Goal: Task Accomplishment & Management: Use online tool/utility

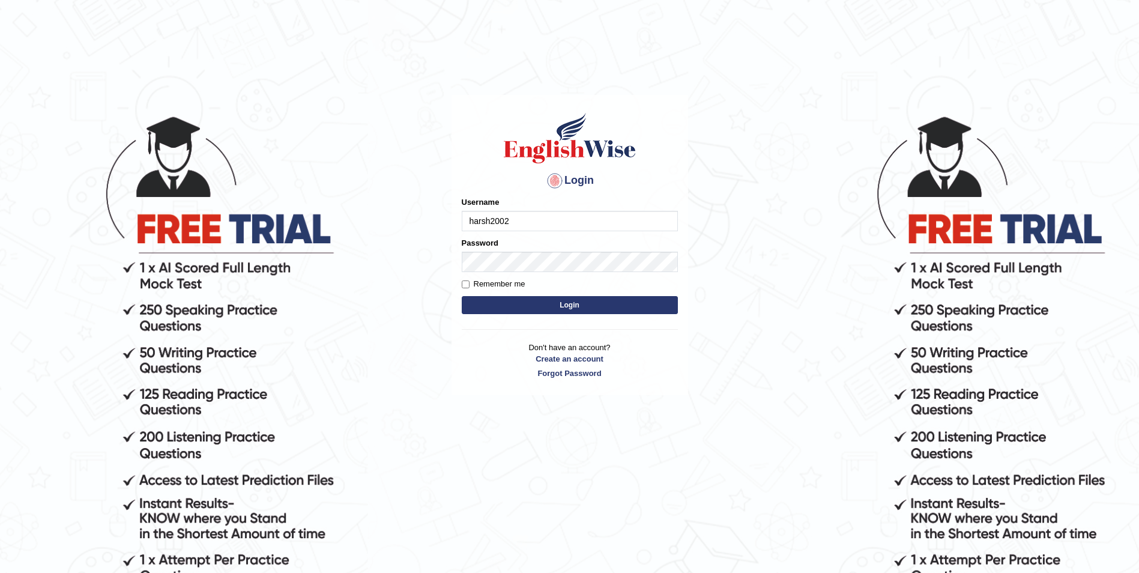
type input "harsh2002"
click at [520, 307] on button "Login" at bounding box center [570, 305] width 216 height 18
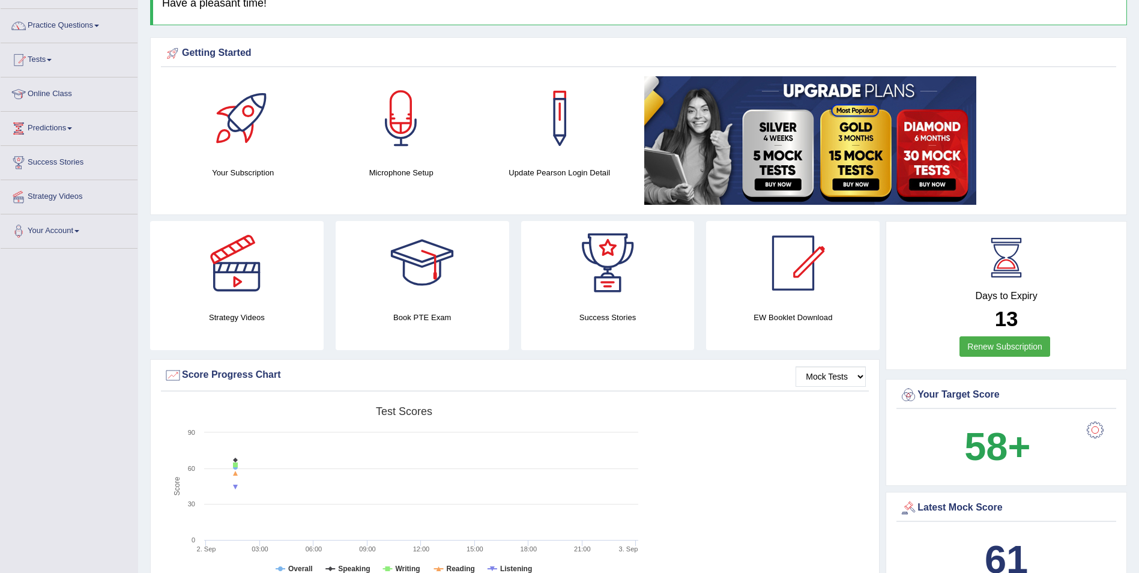
scroll to position [25, 0]
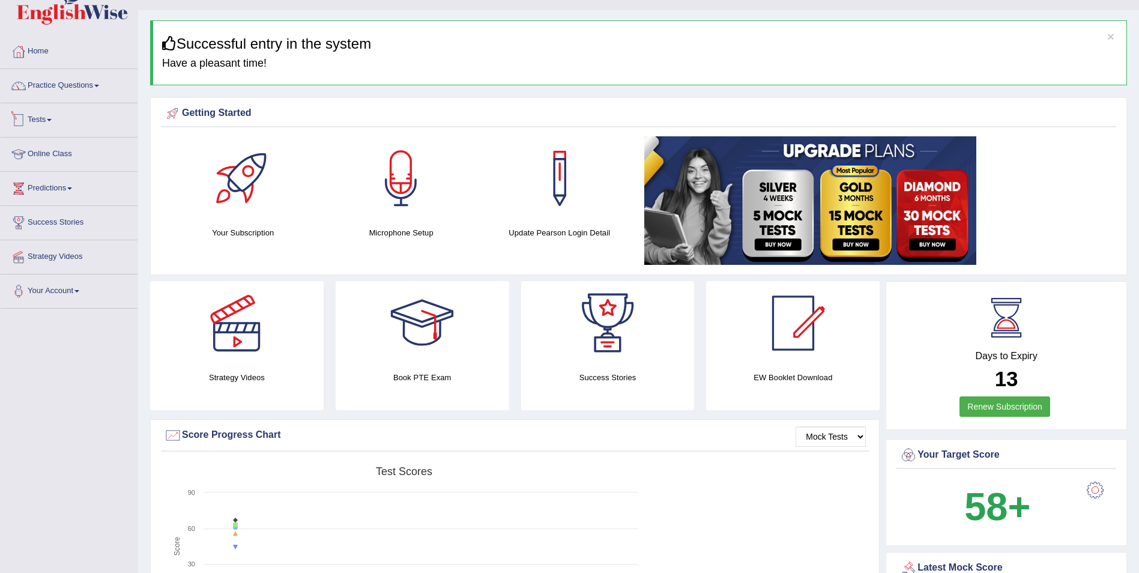
click at [67, 113] on link "Tests" at bounding box center [69, 118] width 137 height 30
click at [64, 168] on link "Take Mock Test" at bounding box center [78, 169] width 112 height 22
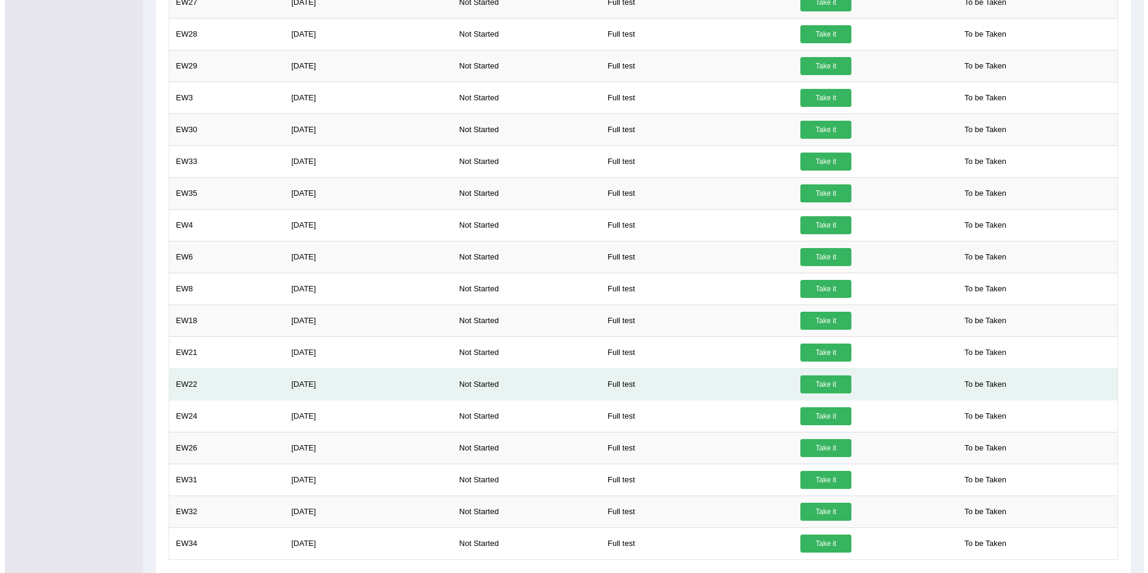
scroll to position [768, 0]
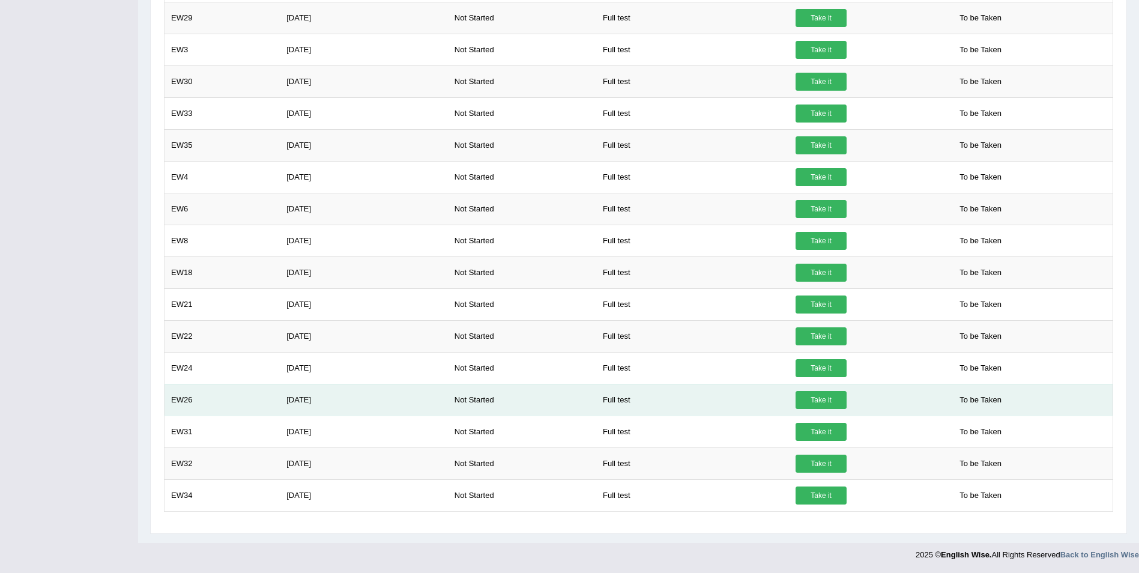
click at [597, 414] on td "Full test" at bounding box center [692, 400] width 193 height 32
click at [812, 399] on link "Take it" at bounding box center [820, 400] width 51 height 18
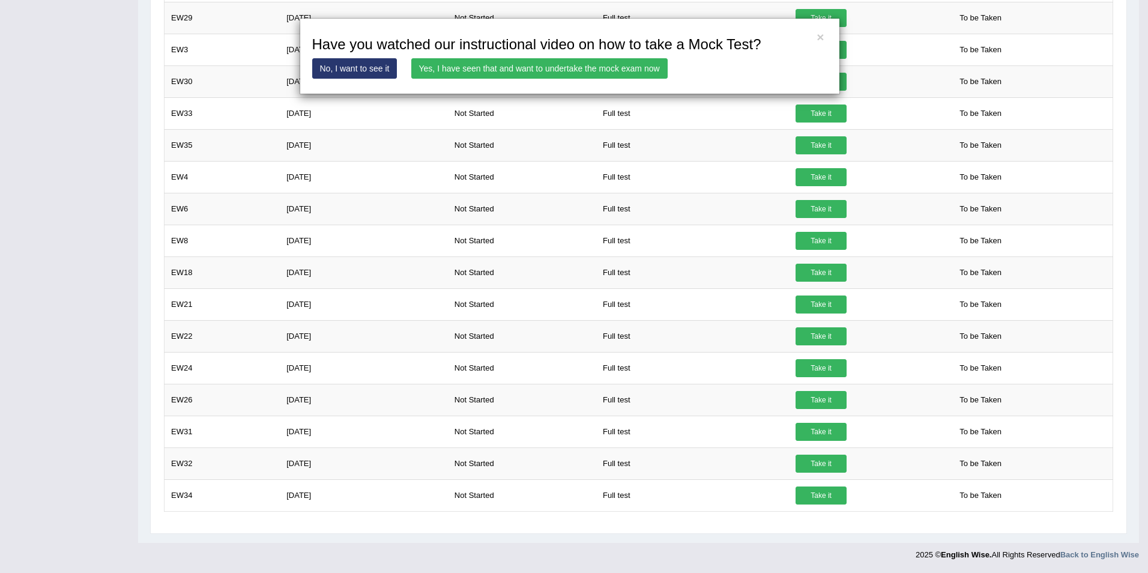
click at [526, 79] on link "Yes, I have seen that and want to undertake the mock exam now" at bounding box center [539, 68] width 256 height 20
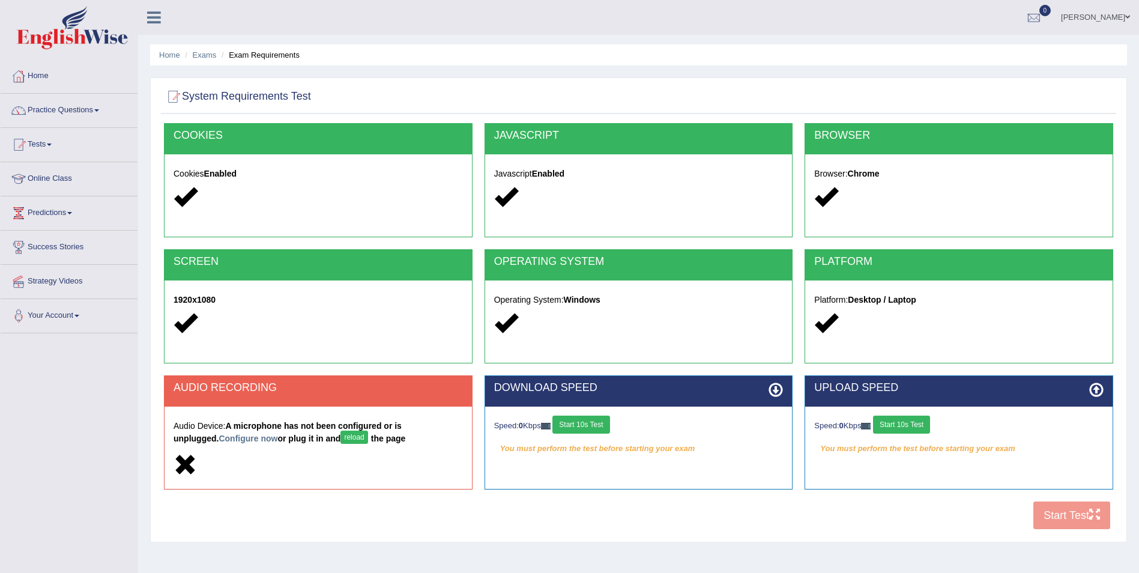
scroll to position [58, 0]
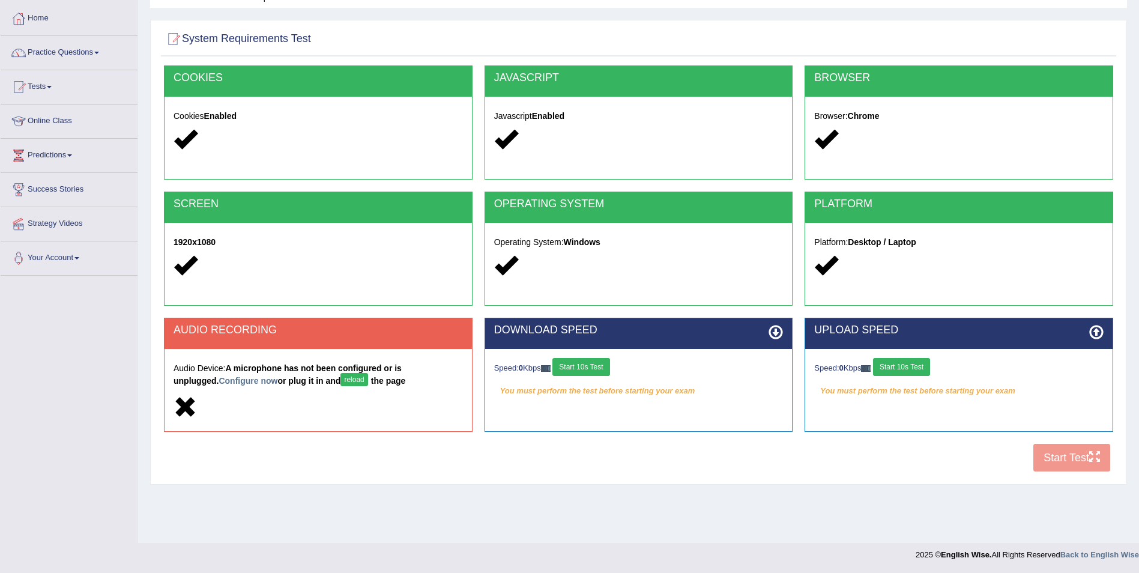
click at [340, 381] on button "reload" at bounding box center [353, 379] width 27 height 13
click at [340, 380] on button "reload" at bounding box center [353, 379] width 27 height 13
drag, startPoint x: 522, startPoint y: 510, endPoint x: 529, endPoint y: 507, distance: 7.3
click at [525, 511] on div "Home Exams Exam Requirements System Requirements Test COOKIES Cookies Enabled J…" at bounding box center [638, 242] width 1001 height 600
click at [598, 375] on button "Start 10s Test" at bounding box center [580, 367] width 57 height 18
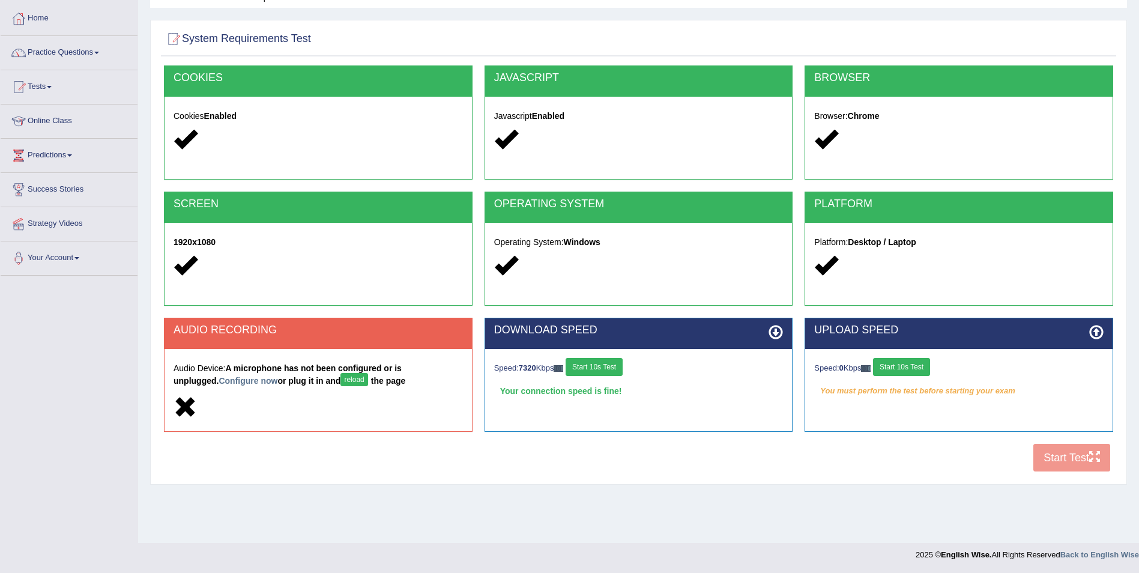
click at [916, 371] on button "Start 10s Test" at bounding box center [901, 367] width 57 height 18
click at [1062, 462] on div "COOKIES Cookies Enabled JAVASCRIPT Javascript Enabled BROWSER Browser: Chrome S…" at bounding box center [638, 271] width 955 height 412
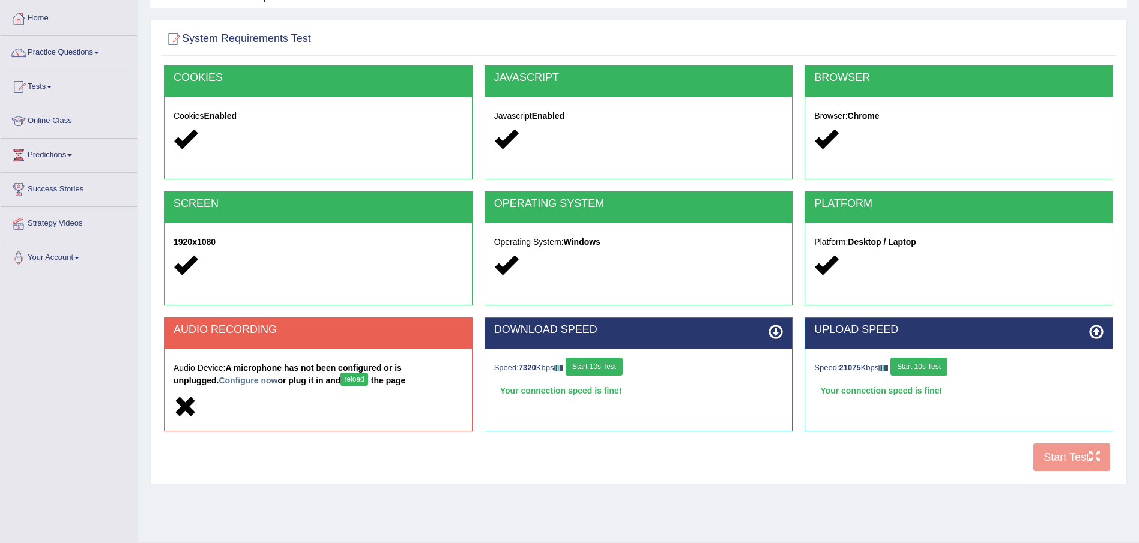
click at [340, 382] on button "reload" at bounding box center [353, 379] width 27 height 13
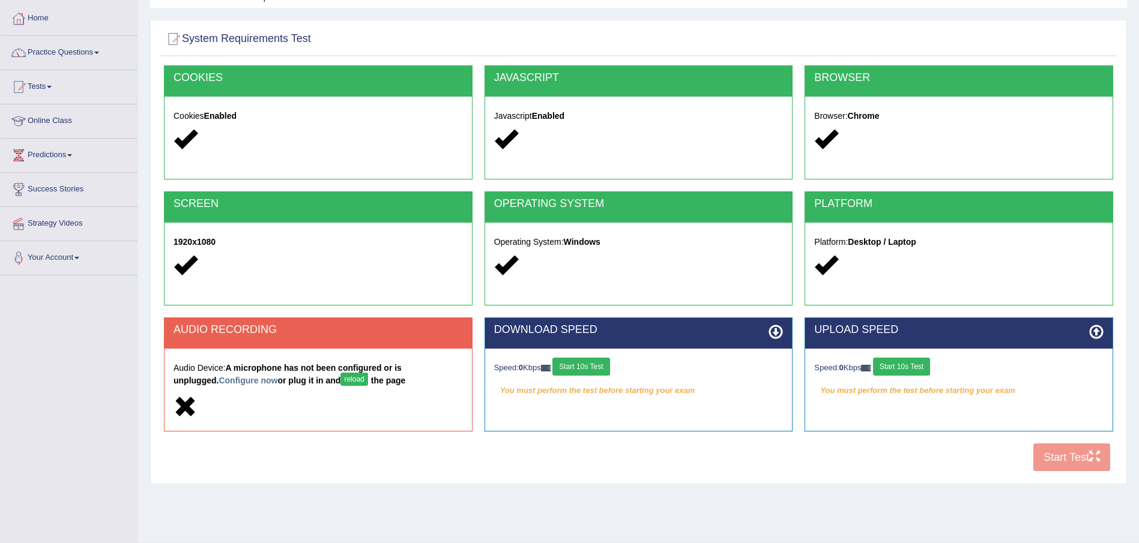
click at [340, 381] on button "reload" at bounding box center [353, 379] width 27 height 13
click at [340, 378] on button "reload" at bounding box center [353, 379] width 27 height 13
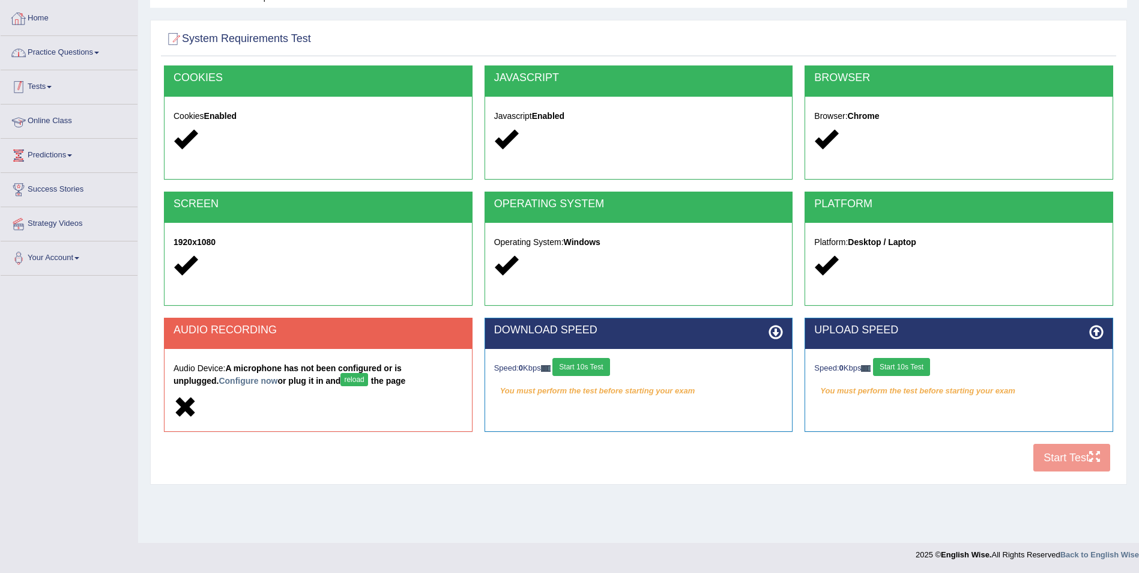
click at [71, 17] on link "Home" at bounding box center [69, 17] width 137 height 30
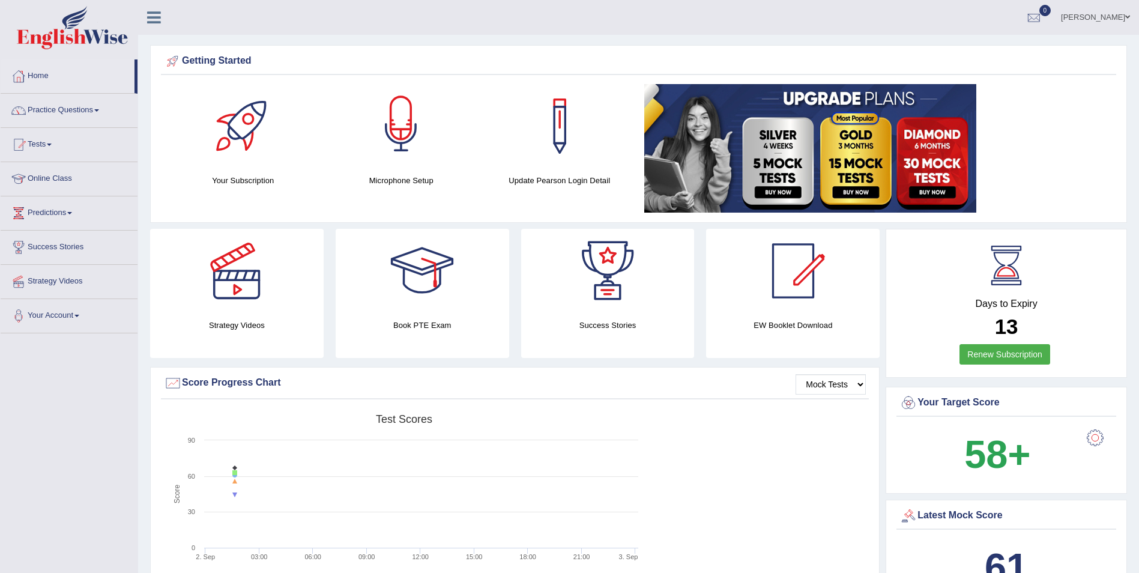
click at [394, 166] on div at bounding box center [401, 126] width 84 height 84
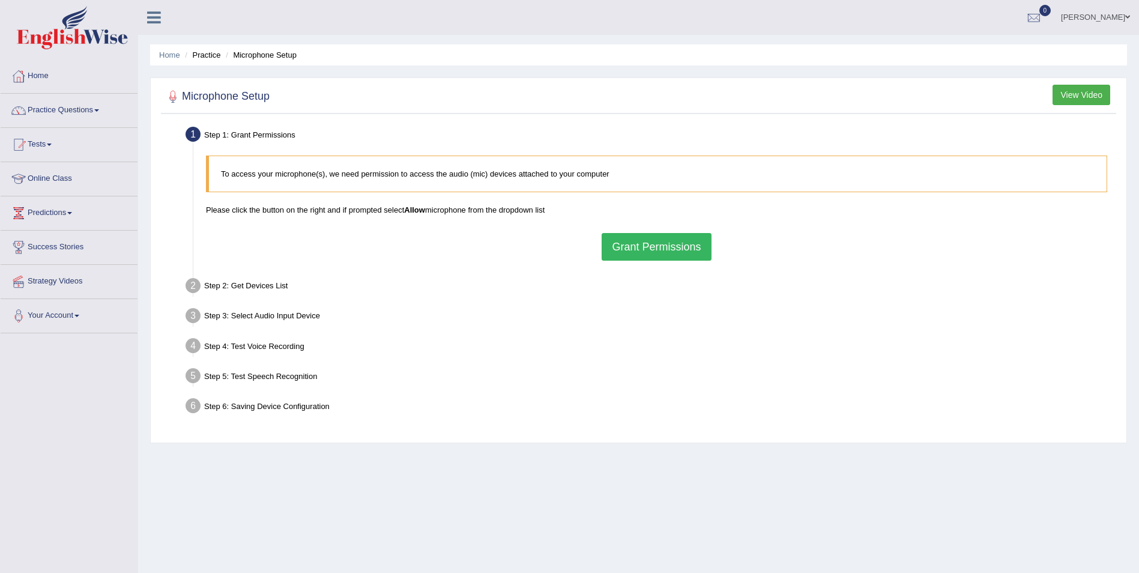
click at [624, 242] on button "Grant Permissions" at bounding box center [655, 247] width 109 height 28
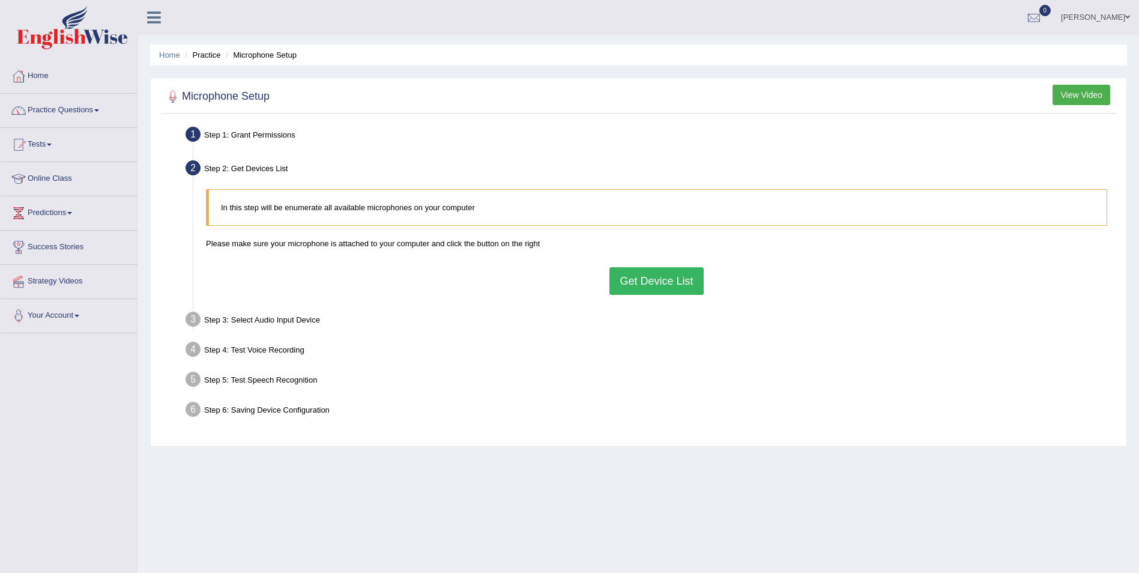
click at [671, 285] on button "Get Device List" at bounding box center [656, 281] width 94 height 28
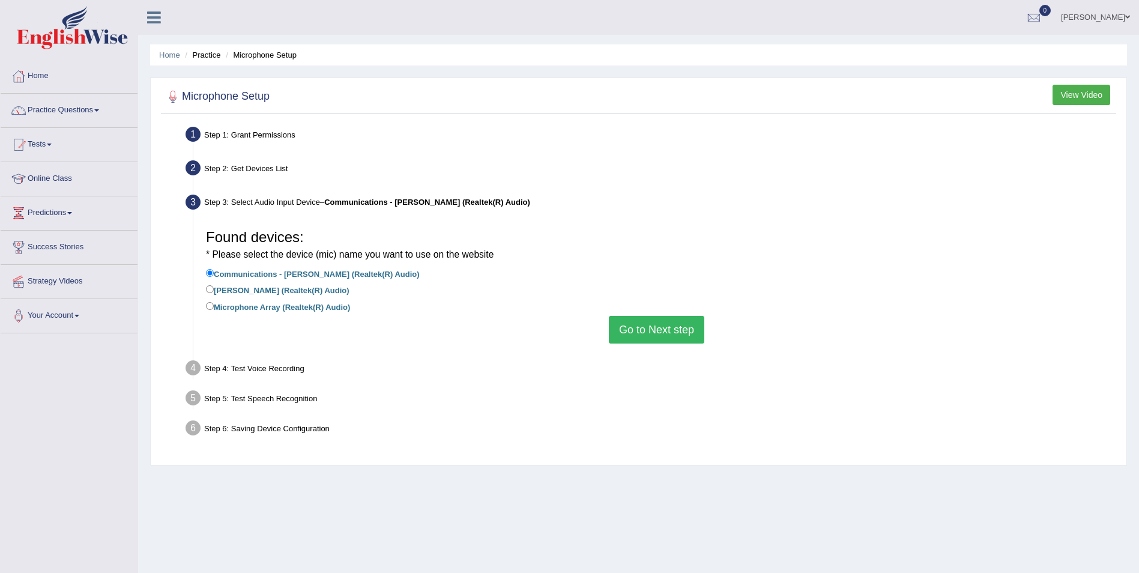
click at [648, 333] on button "Go to Next step" at bounding box center [656, 330] width 95 height 28
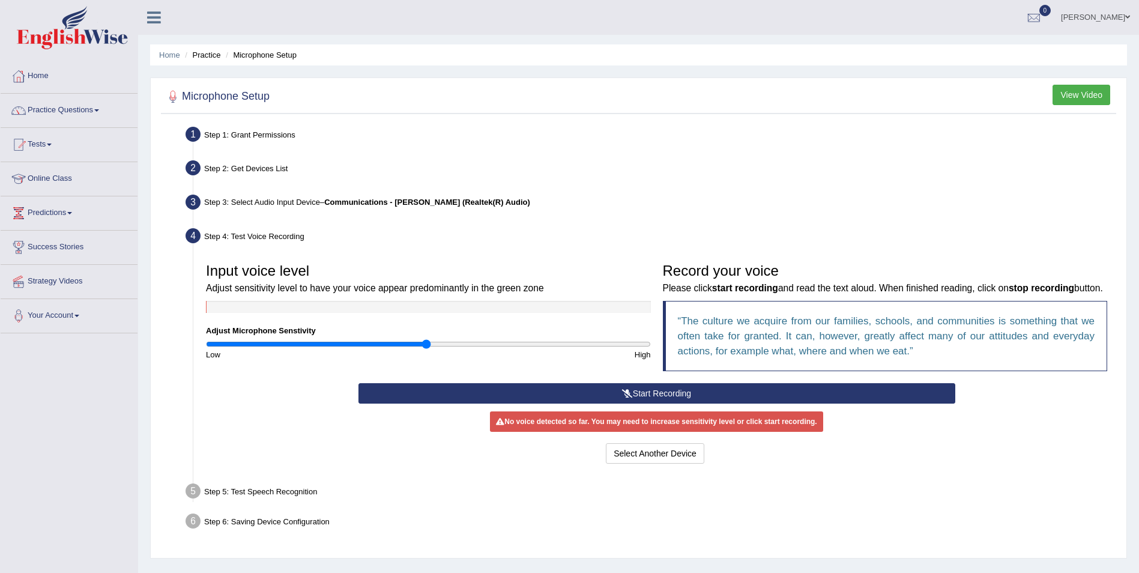
click at [659, 389] on button "Start Recording" at bounding box center [656, 393] width 597 height 20
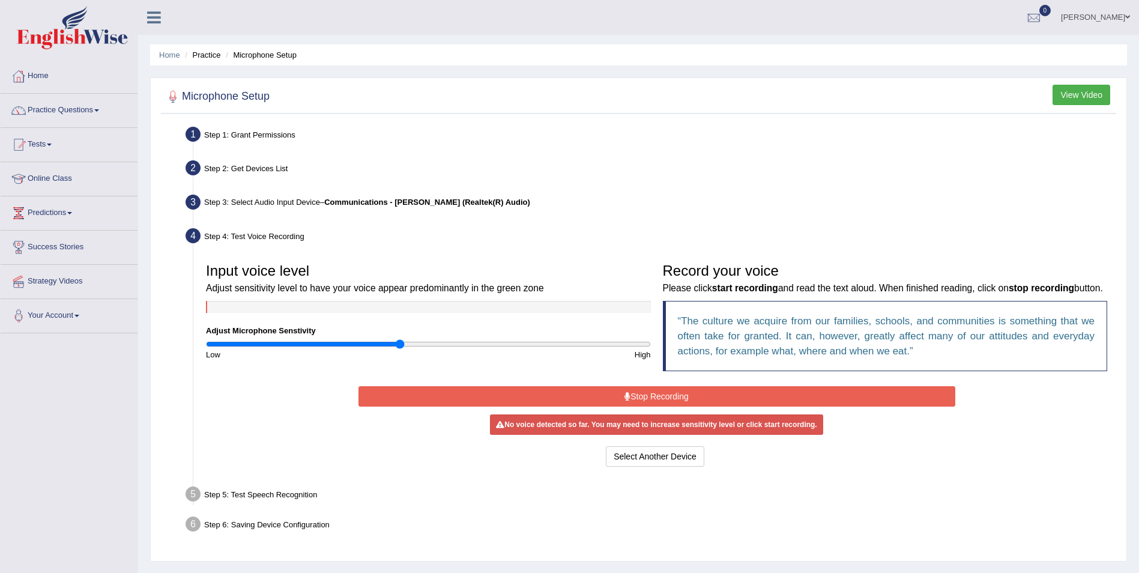
type input "0.88"
click at [400, 343] on input "range" at bounding box center [428, 344] width 445 height 10
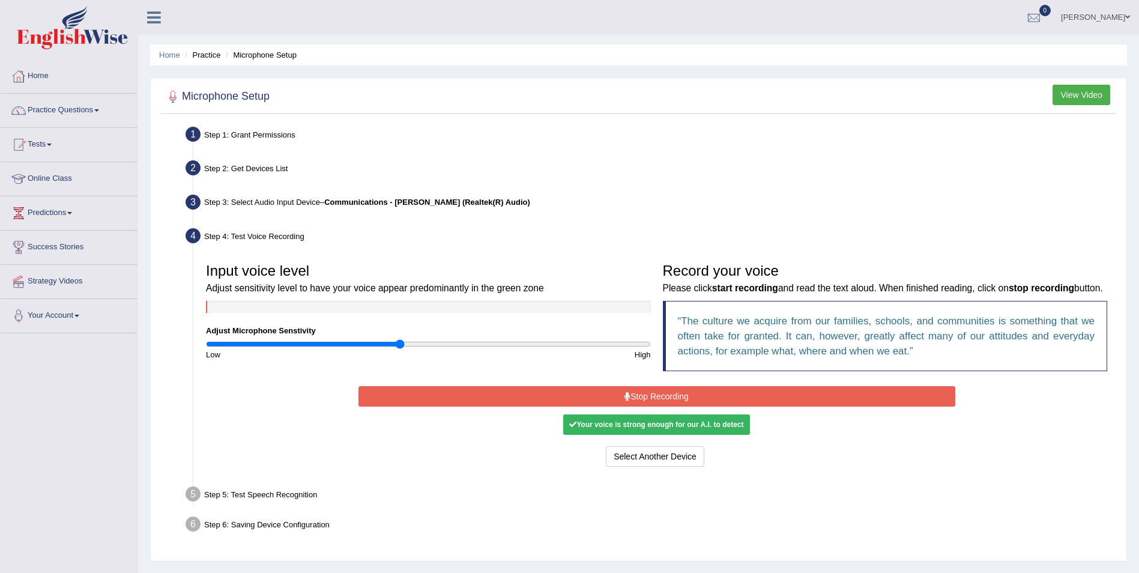
click at [660, 391] on button "Stop Recording" at bounding box center [656, 396] width 597 height 20
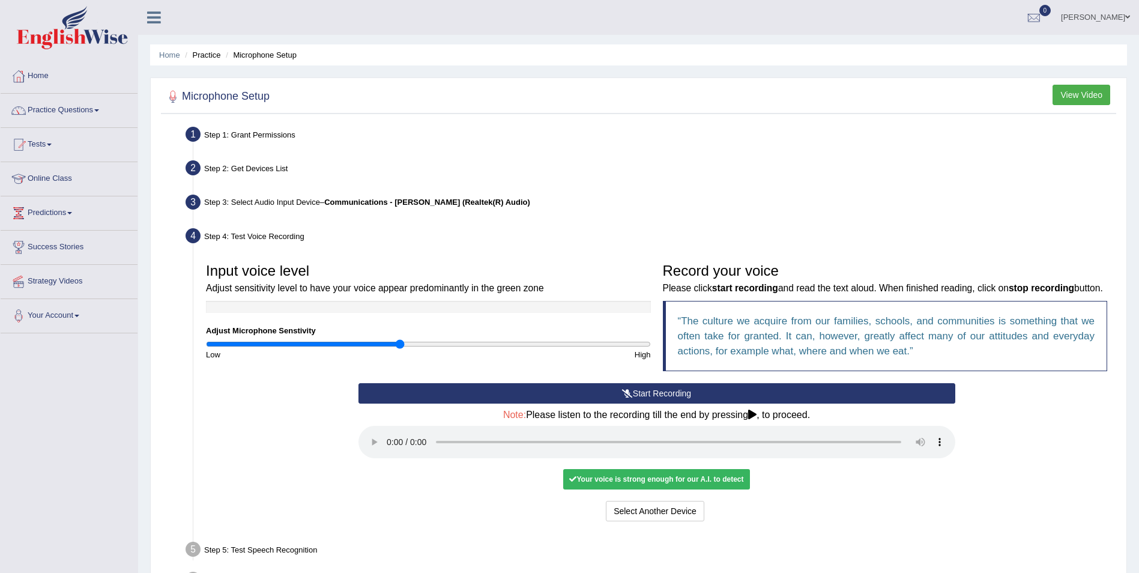
click at [688, 484] on div "Your voice is strong enough for our A.I. to detect" at bounding box center [656, 479] width 186 height 20
click at [698, 513] on button "Voice is ok. Go to Next step" at bounding box center [706, 511] width 119 height 20
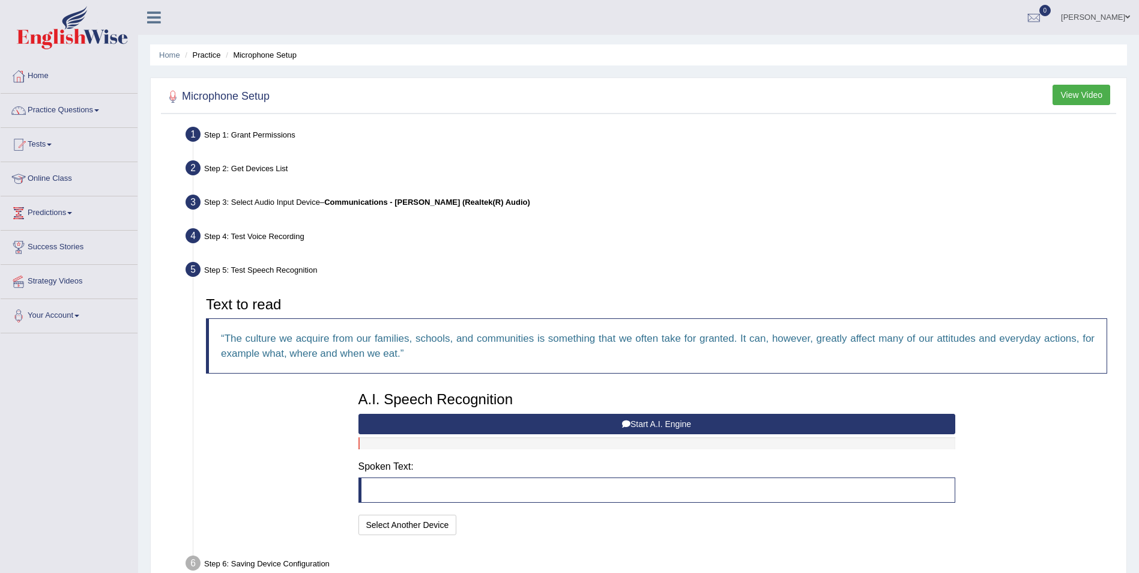
scroll to position [60, 0]
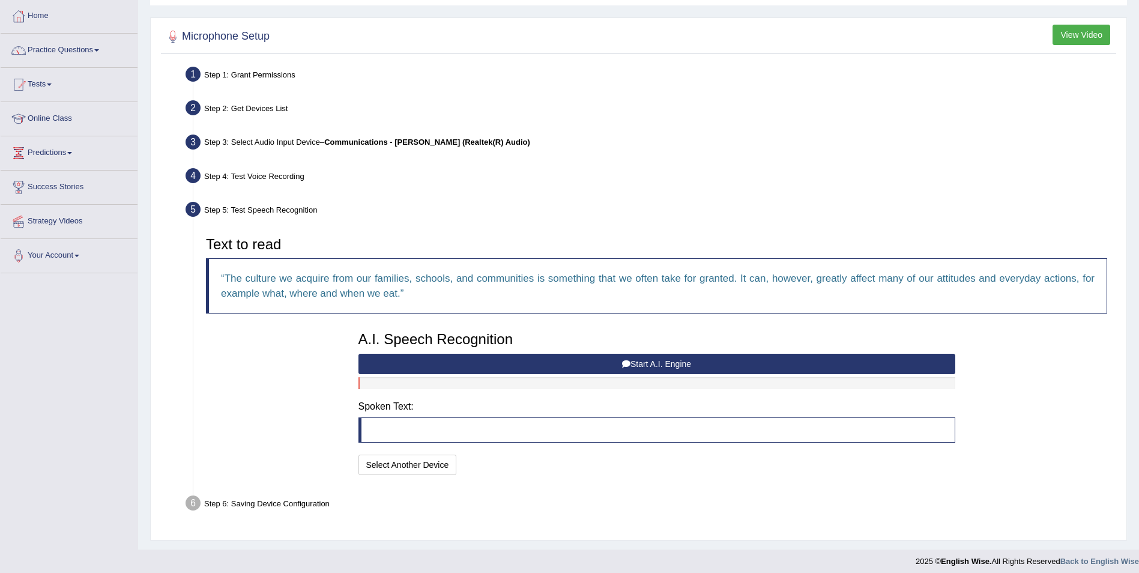
click at [461, 367] on button "Start A.I. Engine" at bounding box center [656, 364] width 597 height 20
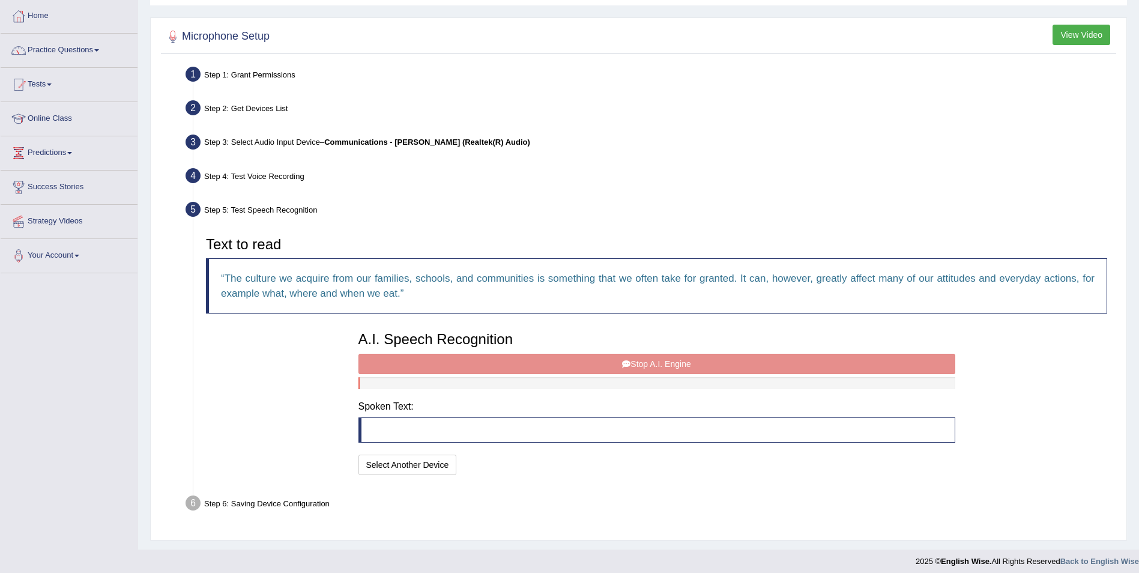
click at [461, 369] on div "A.I. Speech Recognition Start A.I. Engine Stop A.I. Engine Note: Please listen …" at bounding box center [656, 401] width 609 height 152
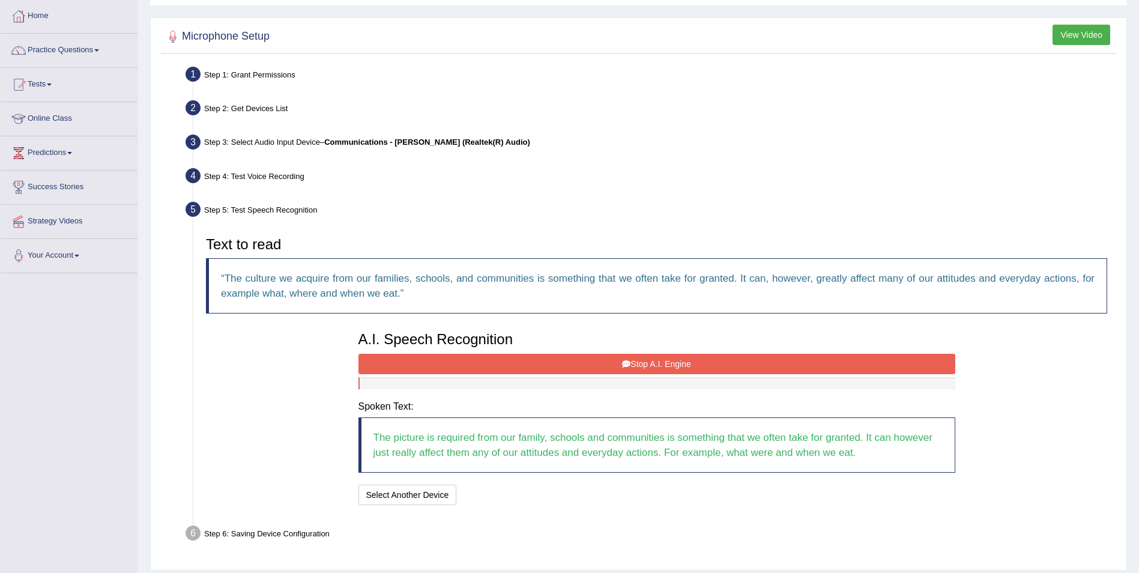
click at [487, 361] on button "Stop A.I. Engine" at bounding box center [656, 364] width 597 height 20
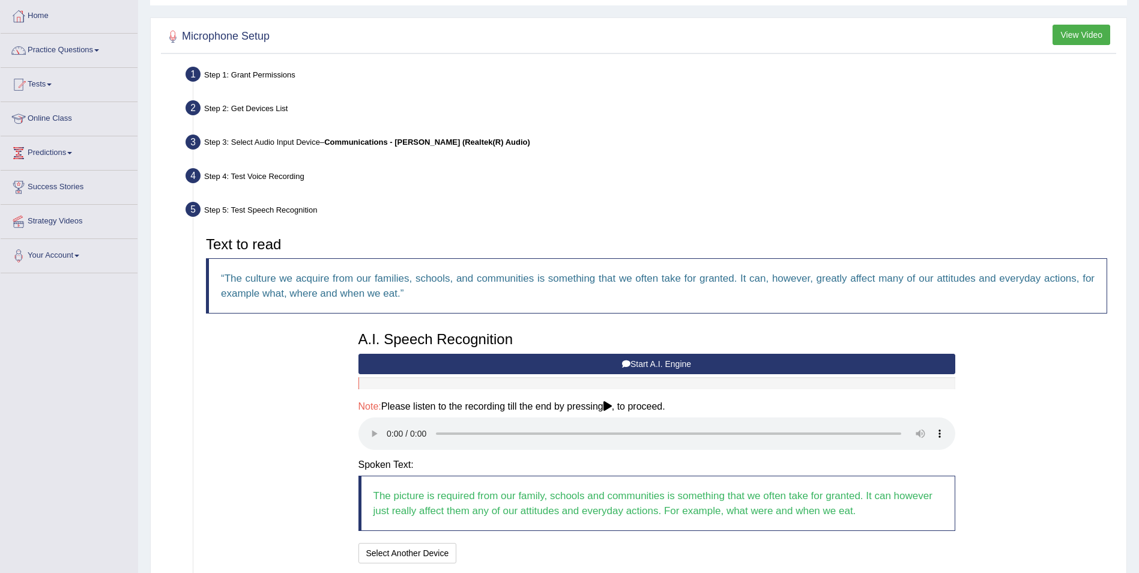
scroll to position [155, 0]
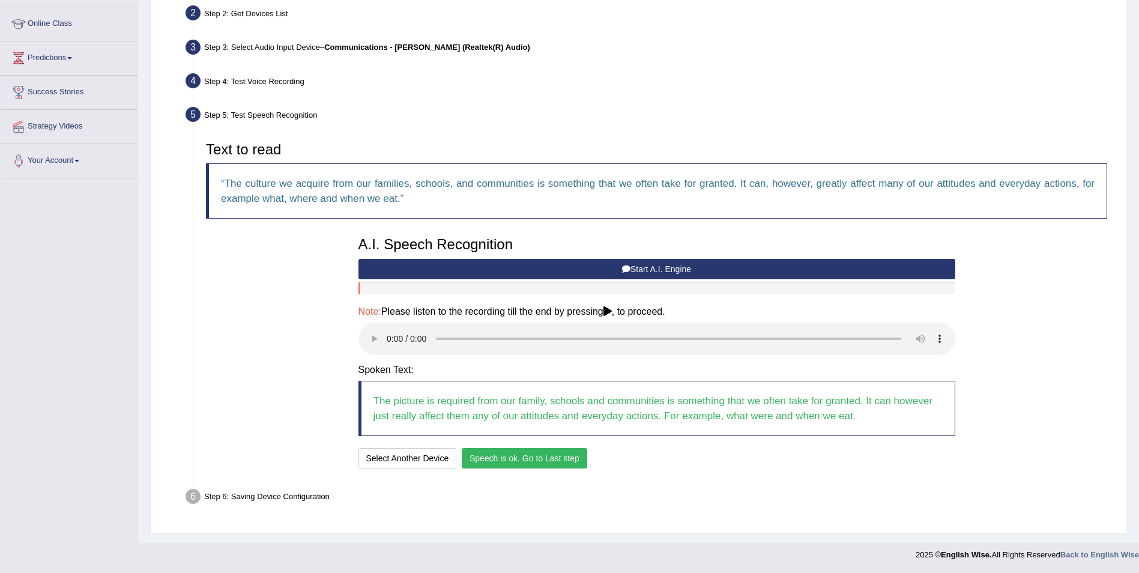
click at [514, 454] on button "Speech is ok. Go to Last step" at bounding box center [524, 458] width 125 height 20
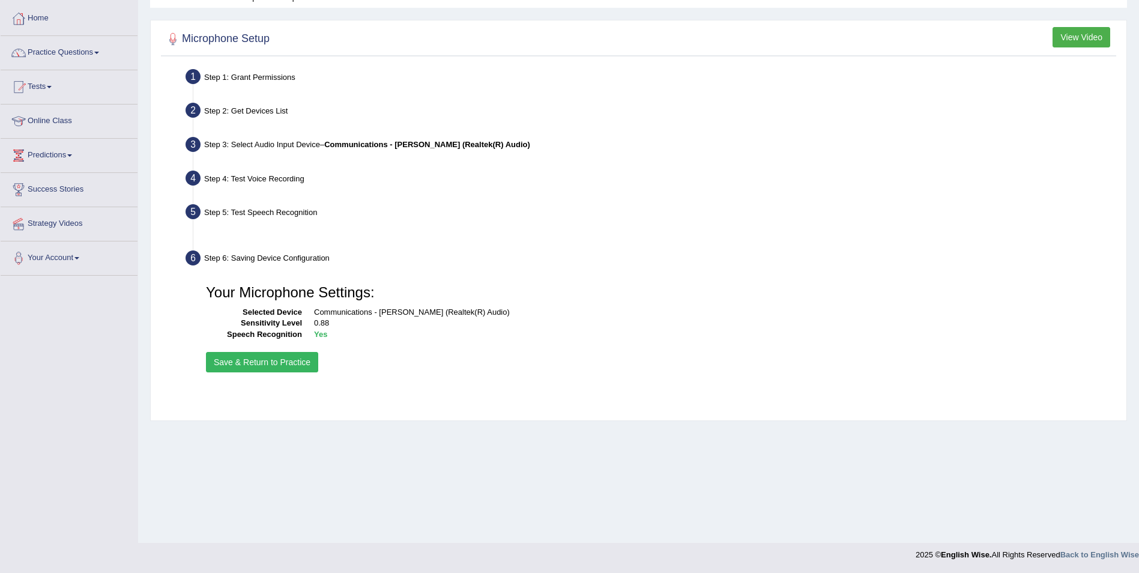
scroll to position [58, 0]
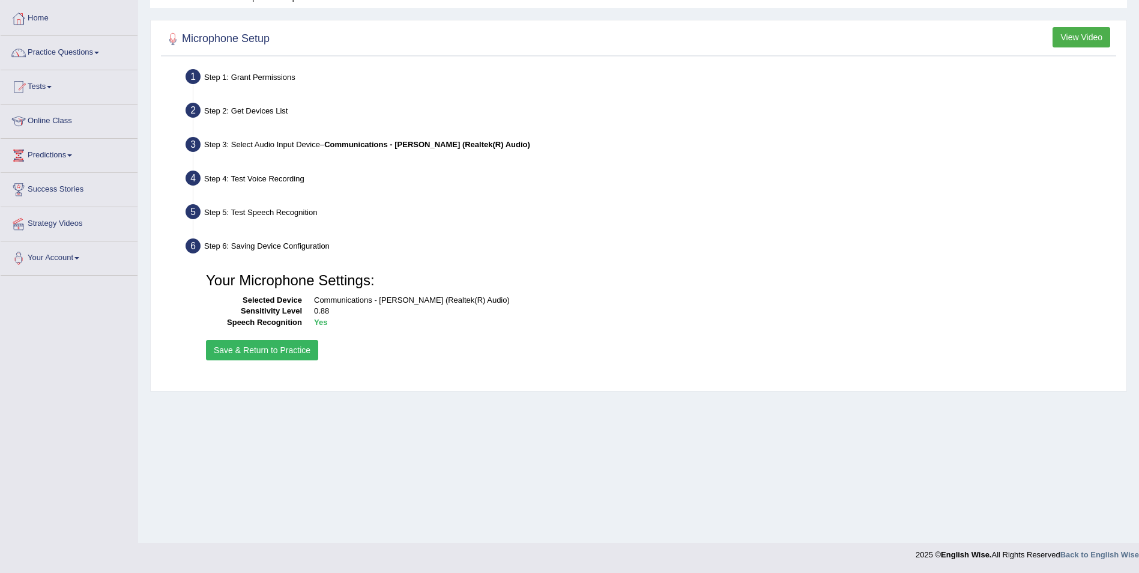
click at [283, 351] on button "Save & Return to Practice" at bounding box center [262, 350] width 112 height 20
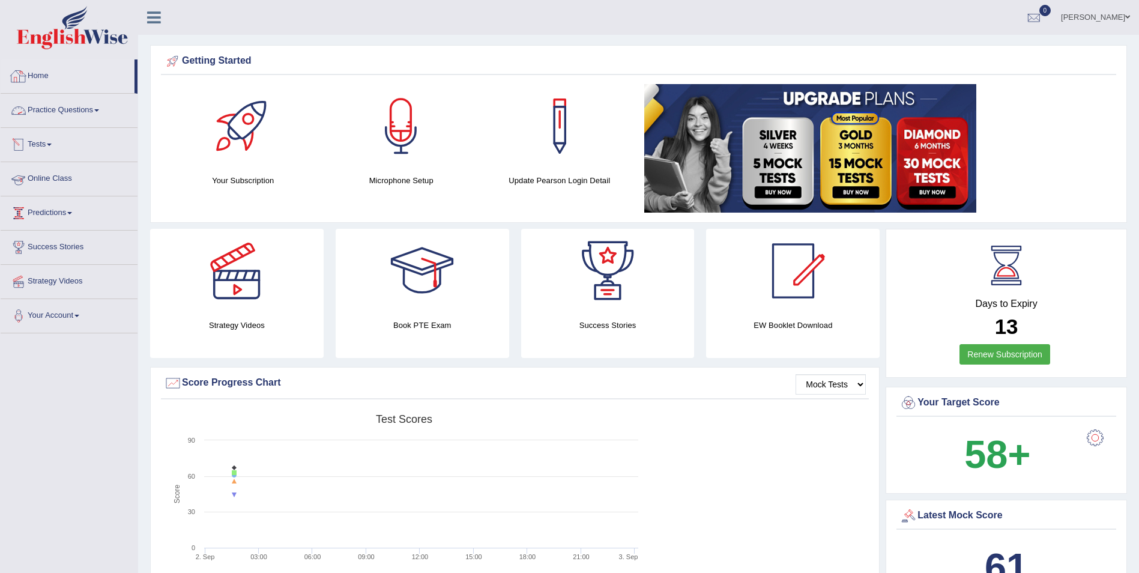
click at [50, 149] on link "Tests" at bounding box center [69, 143] width 137 height 30
click at [48, 196] on link "Take Mock Test" at bounding box center [78, 194] width 112 height 22
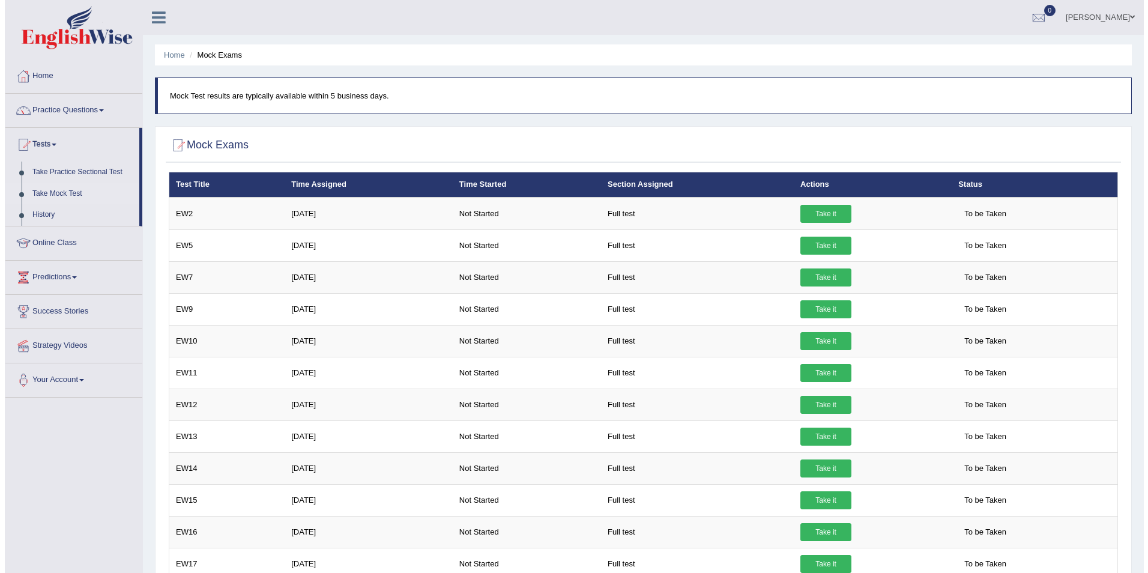
scroll to position [300, 0]
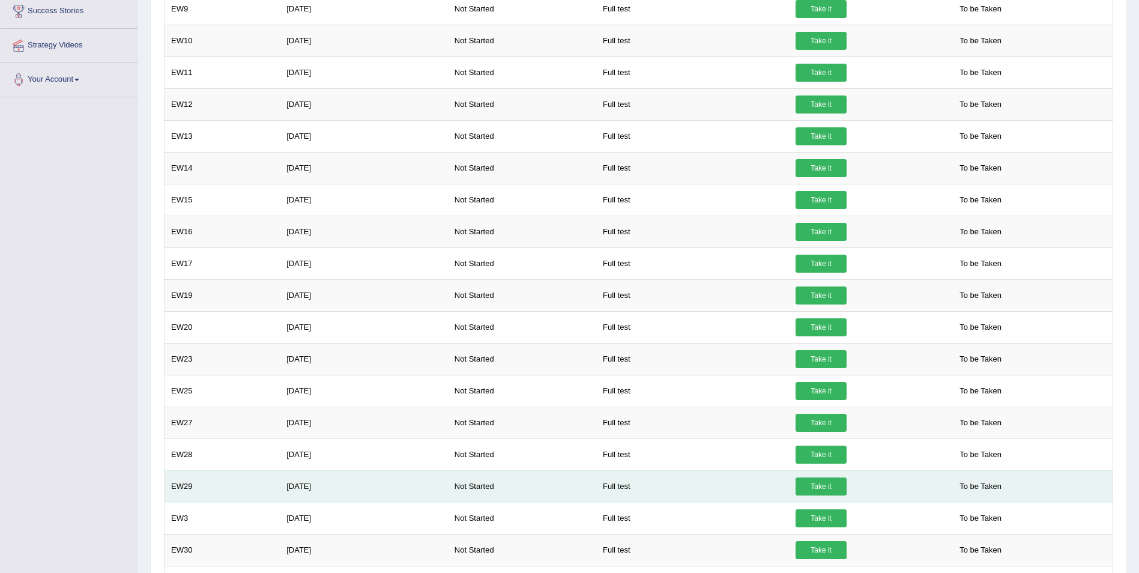
click at [811, 487] on link "Take it" at bounding box center [820, 486] width 51 height 18
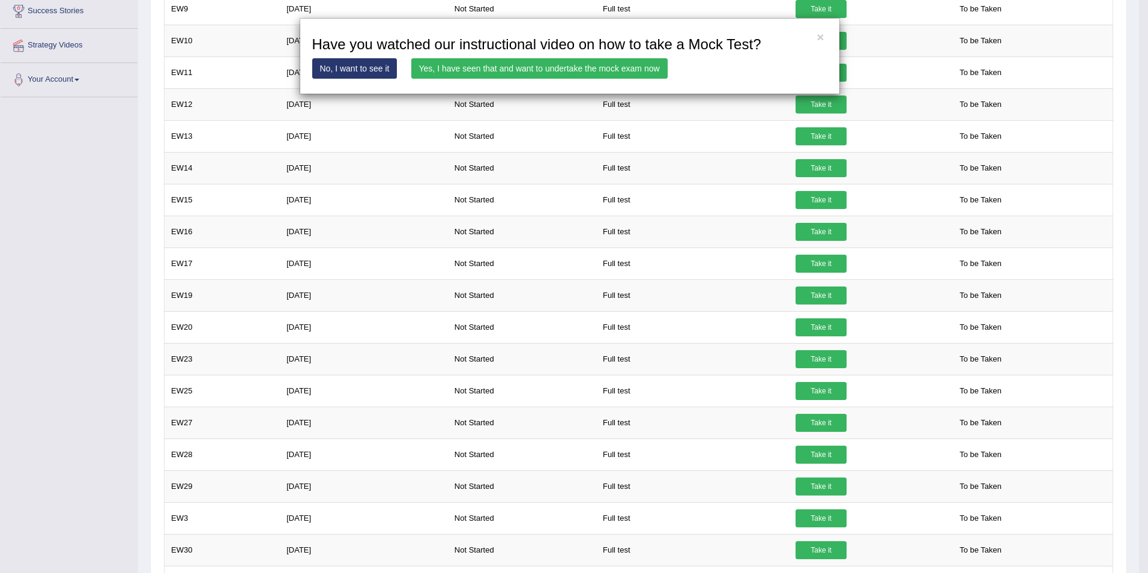
click at [591, 69] on link "Yes, I have seen that and want to undertake the mock exam now" at bounding box center [539, 68] width 256 height 20
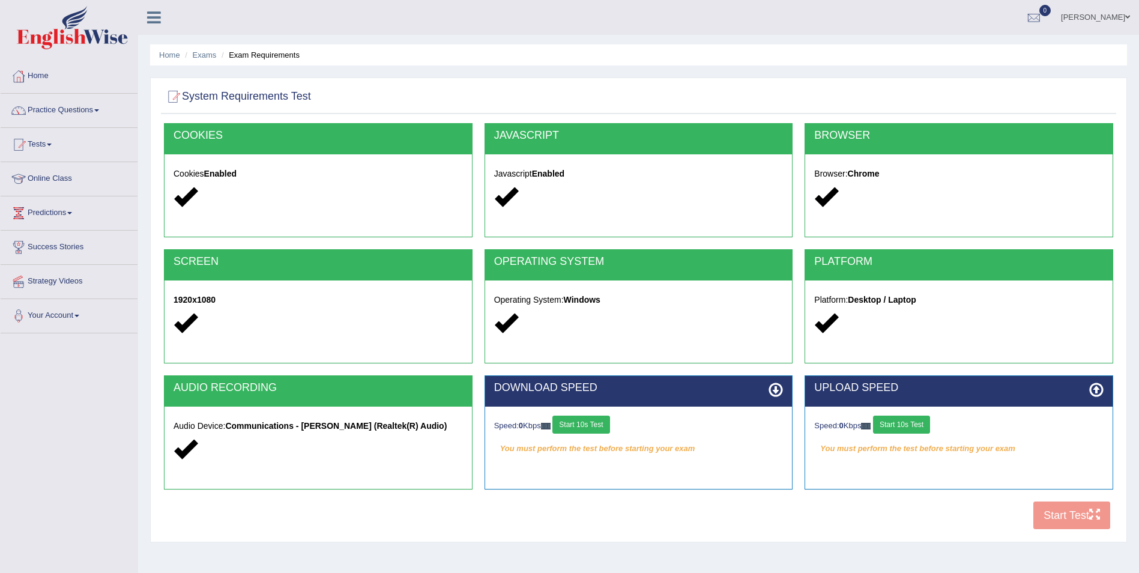
click at [595, 421] on button "Start 10s Test" at bounding box center [580, 424] width 57 height 18
click at [923, 425] on button "Start 10s Test" at bounding box center [901, 424] width 57 height 18
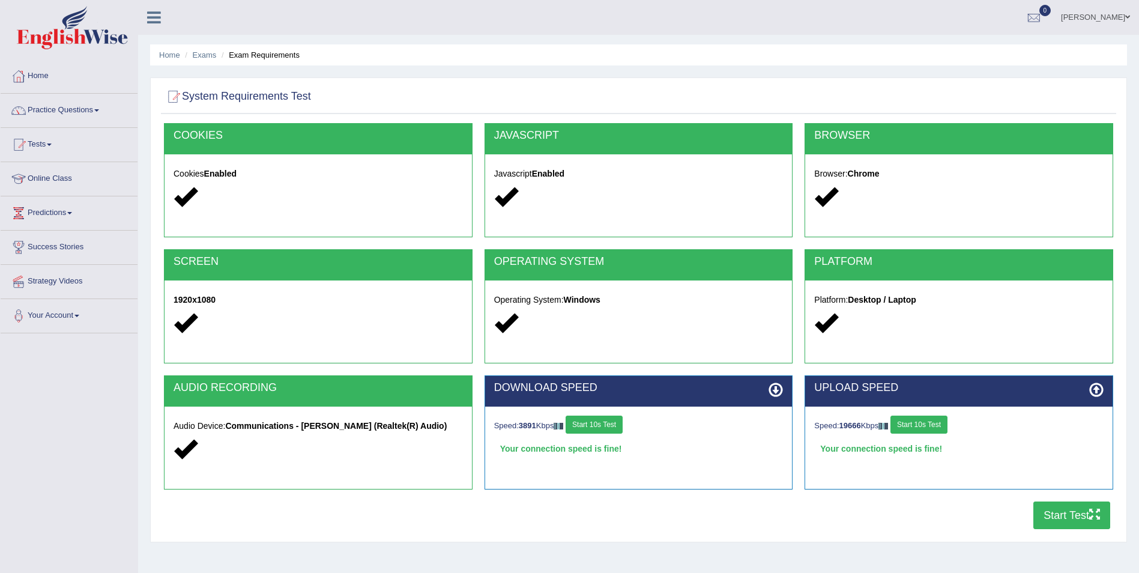
click at [1066, 524] on button "Start Test" at bounding box center [1071, 515] width 77 height 28
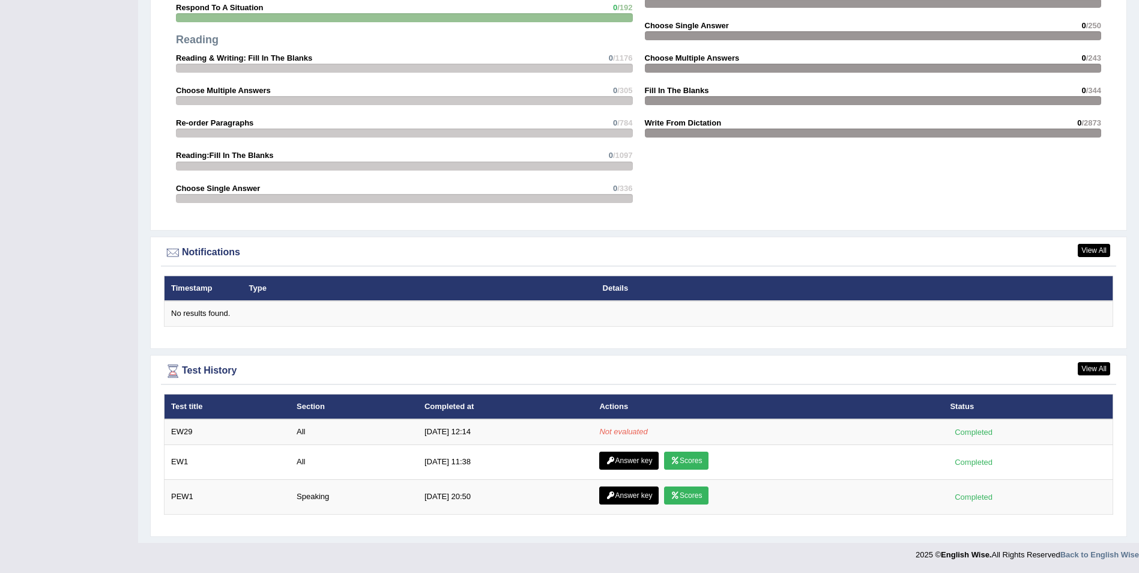
scroll to position [993, 0]
